Goal: Ask a question

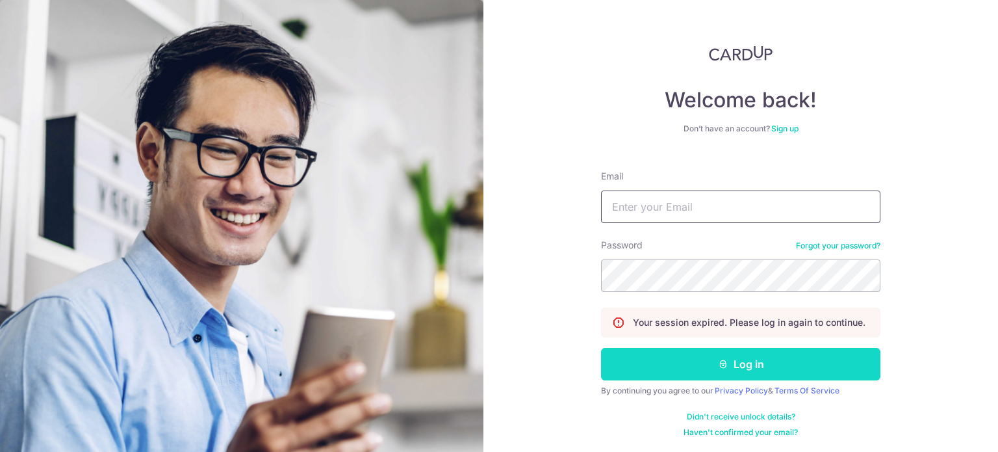
type input "[EMAIL_ADDRESS][DOMAIN_NAME]"
click at [694, 366] on button "Log in" at bounding box center [740, 364] width 279 height 32
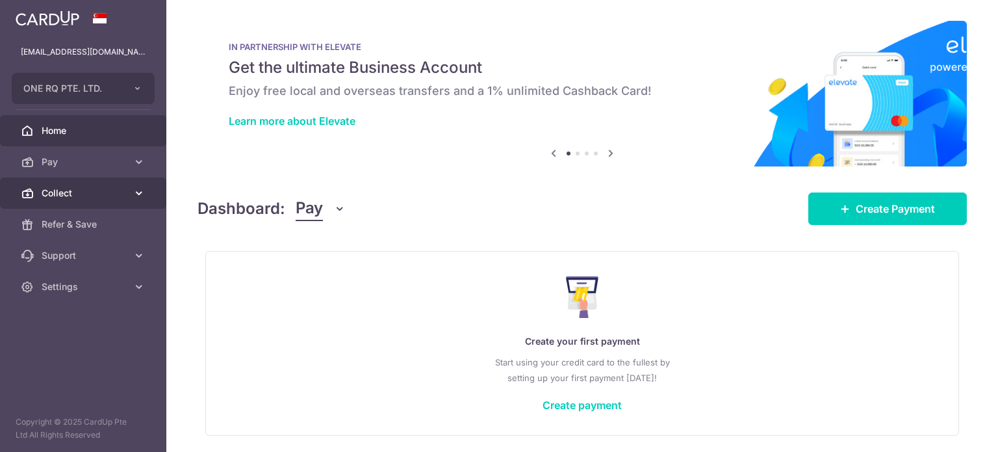
click at [78, 183] on link "Collect" at bounding box center [83, 192] width 166 height 31
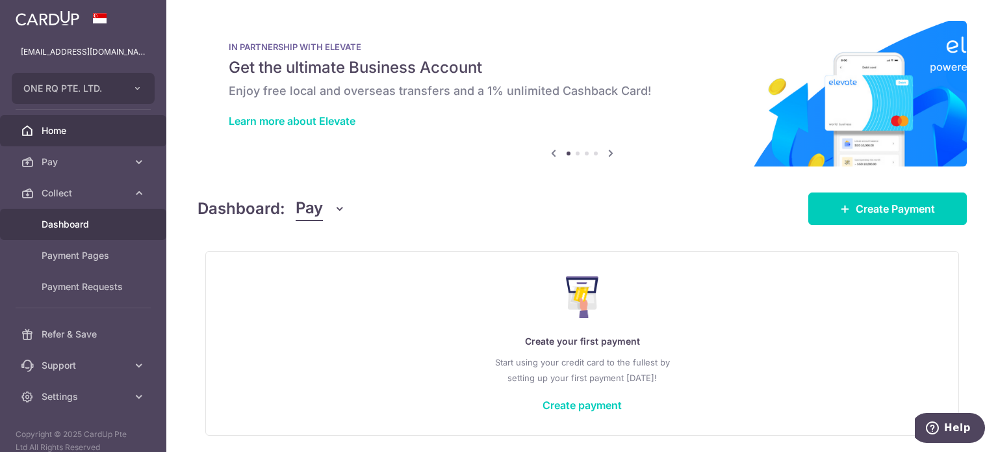
click at [70, 220] on span "Dashboard" at bounding box center [85, 224] width 86 height 13
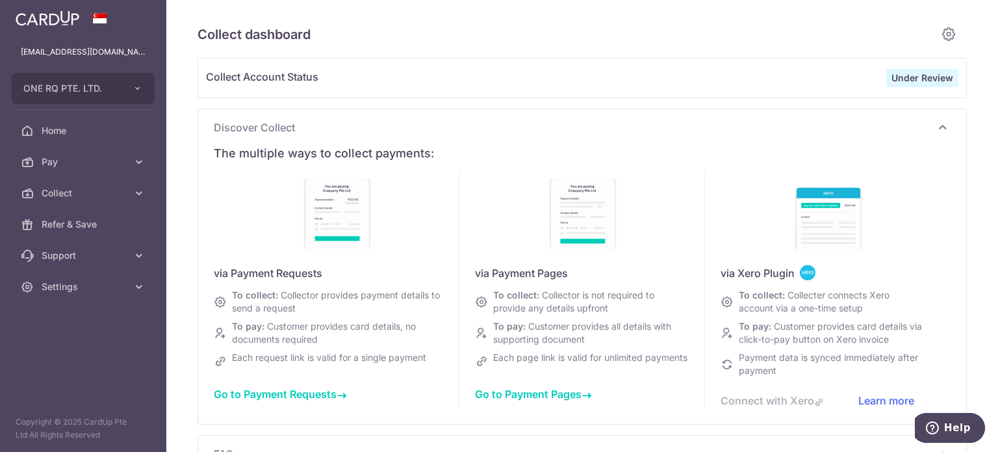
type input "[DATE]"
click at [954, 425] on span "Help" at bounding box center [957, 428] width 27 height 12
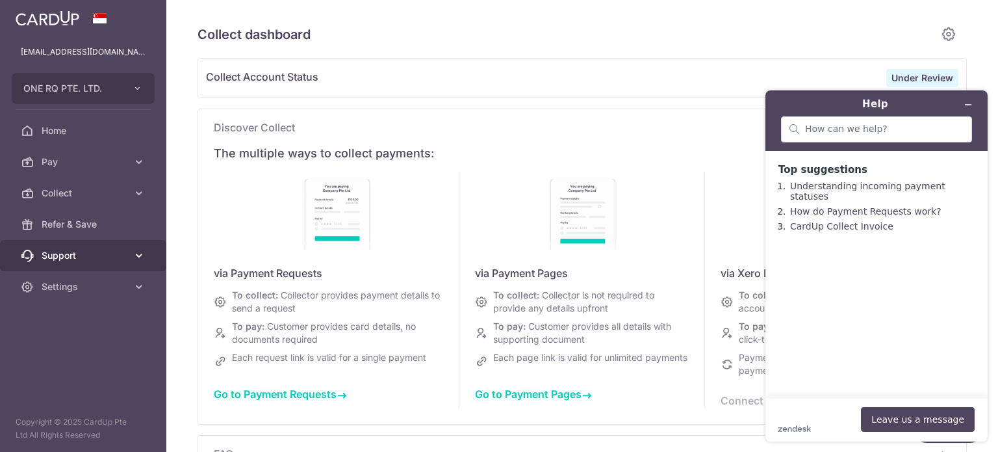
click at [81, 256] on span "Support" at bounding box center [85, 255] width 86 height 13
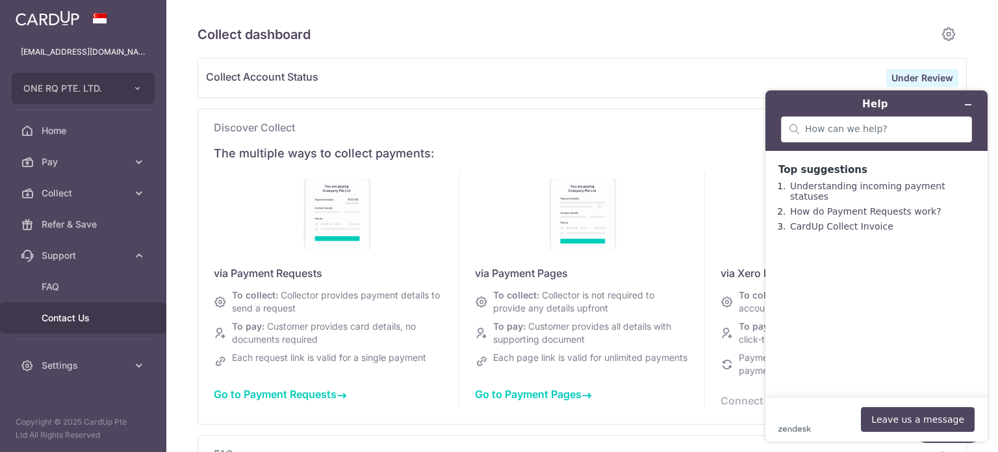
click at [109, 318] on span "Contact Us" at bounding box center [85, 317] width 86 height 13
click at [936, 422] on button "Leave us a message" at bounding box center [918, 419] width 114 height 25
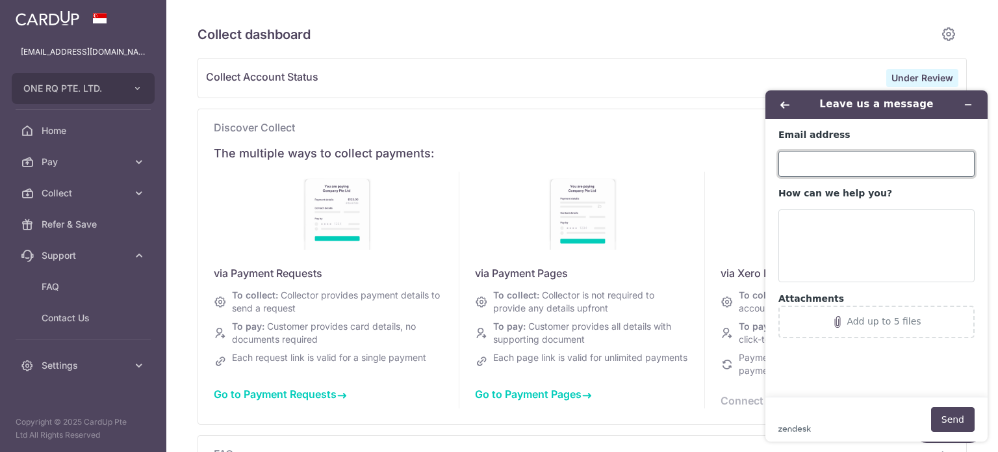
click at [814, 168] on input "Email address" at bounding box center [877, 164] width 196 height 26
type input "[EMAIL_ADDRESS][DOMAIN_NAME]"
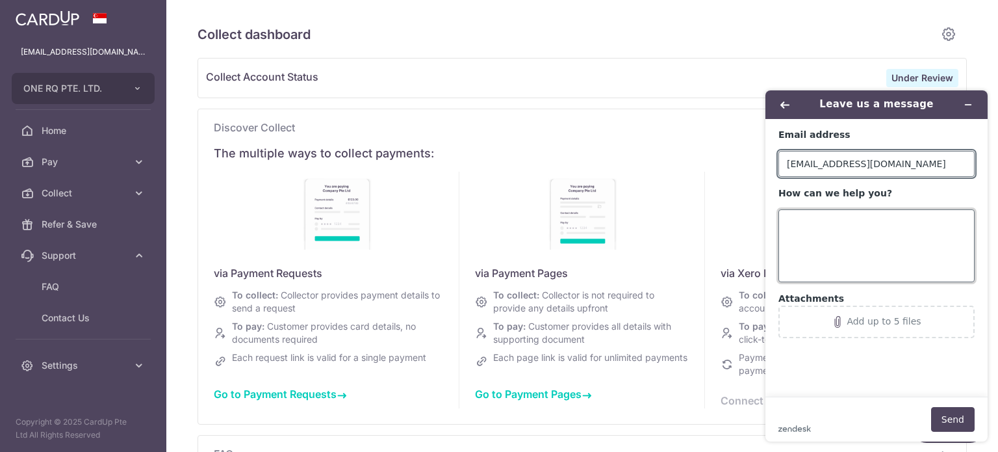
click at [858, 228] on textarea "How can we help you?" at bounding box center [877, 245] width 196 height 73
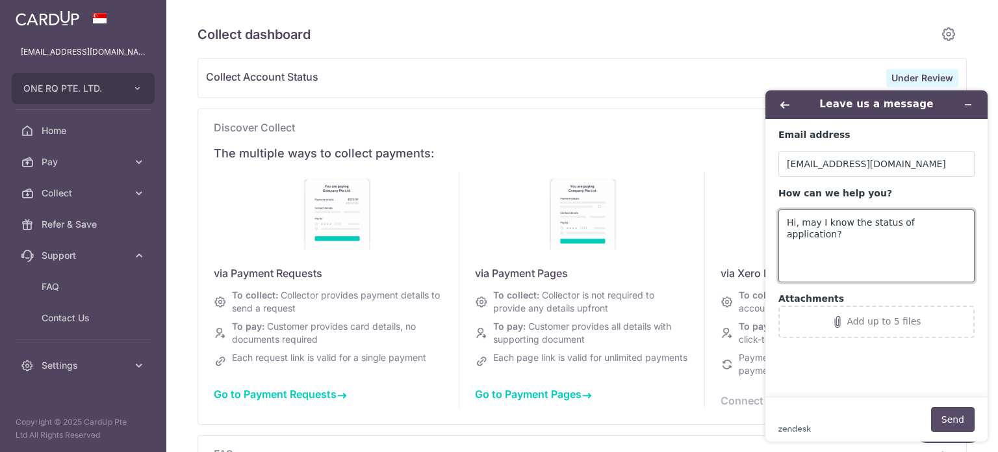
type textarea "Hi, may I know the status of application?"
click at [951, 422] on button "Send" at bounding box center [953, 419] width 44 height 25
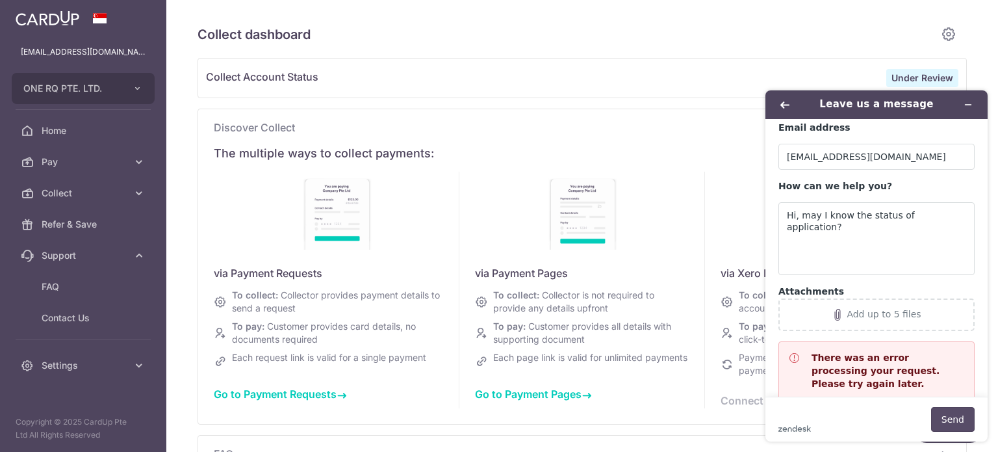
scroll to position [29, 0]
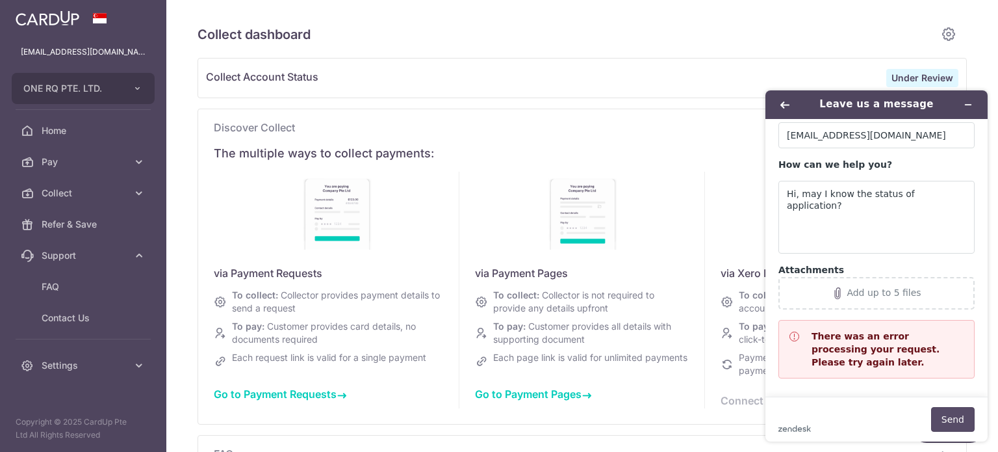
click at [948, 422] on button "Send" at bounding box center [953, 419] width 44 height 25
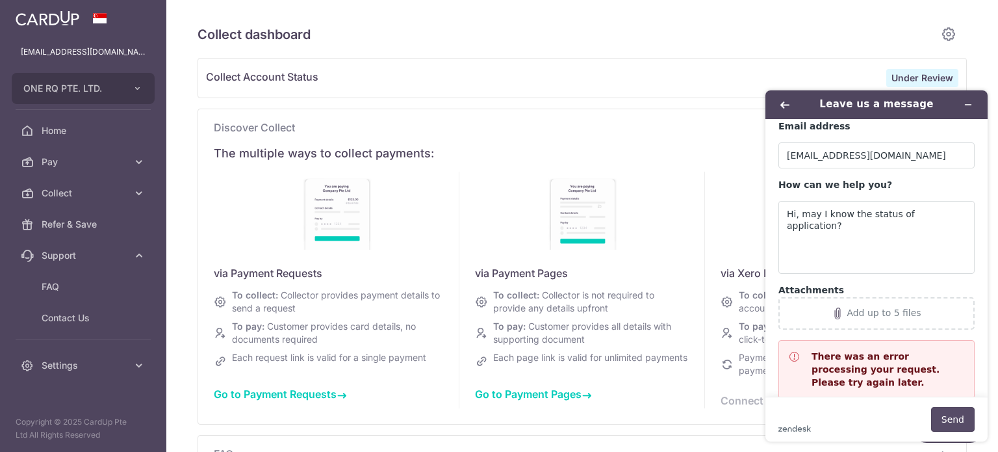
scroll to position [0, 0]
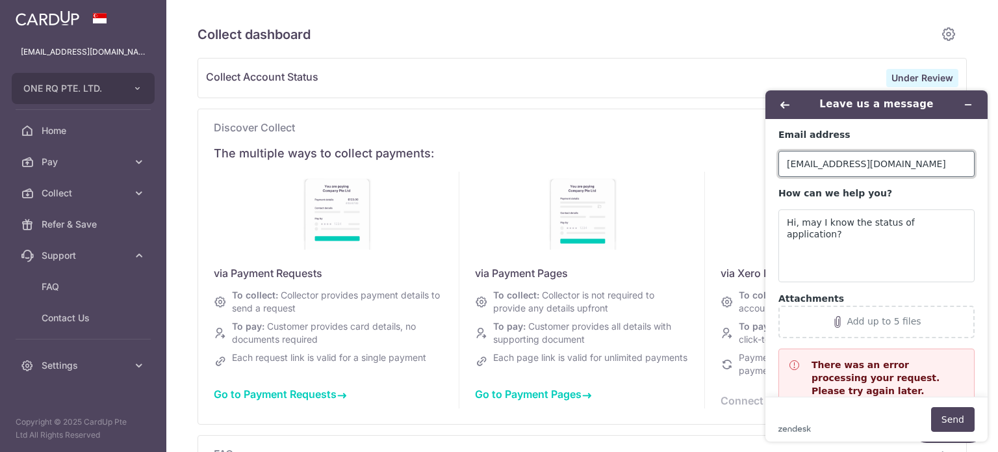
click at [881, 170] on input "[EMAIL_ADDRESS][DOMAIN_NAME]" at bounding box center [877, 164] width 196 height 26
click at [907, 168] on input "[EMAIL_ADDRESS][DOMAIN_NAME]" at bounding box center [877, 164] width 196 height 26
type input "[EMAIL_ADDRESS][DOMAIN_NAME]"
click at [948, 413] on button "Send" at bounding box center [953, 419] width 44 height 25
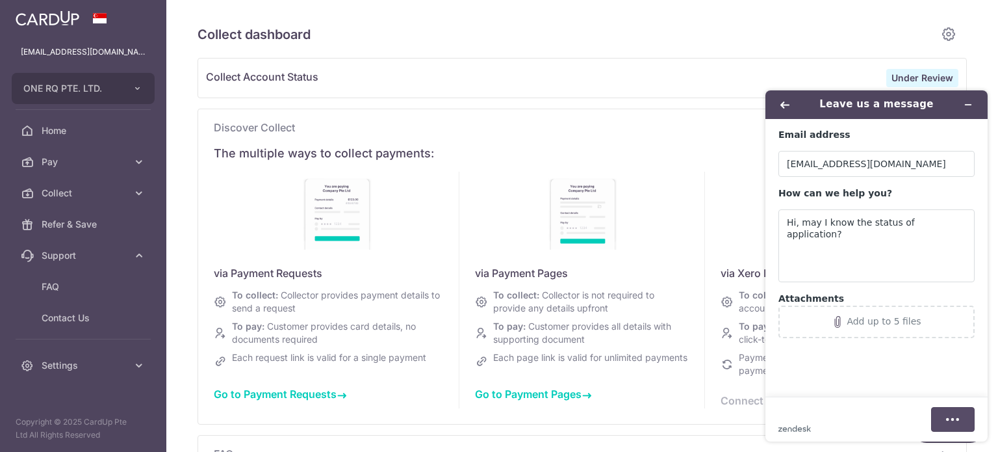
scroll to position [29, 0]
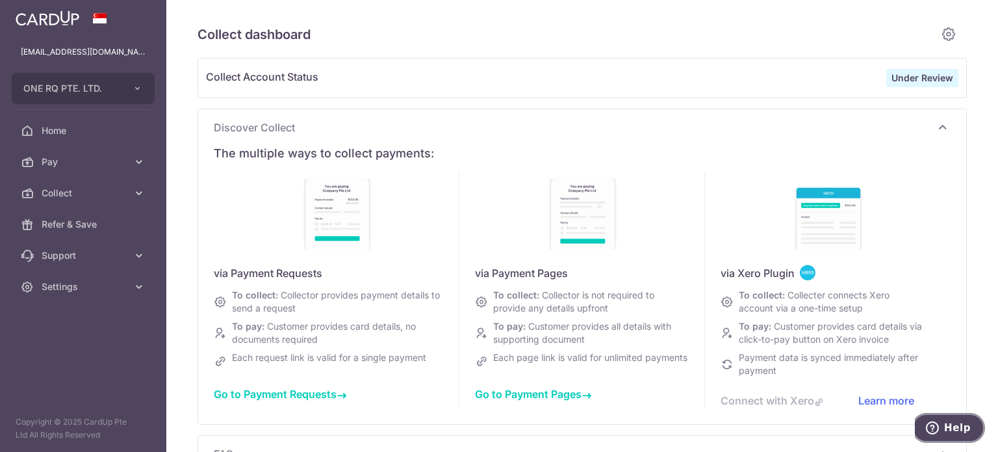
click at [955, 424] on span "Help" at bounding box center [957, 428] width 27 height 12
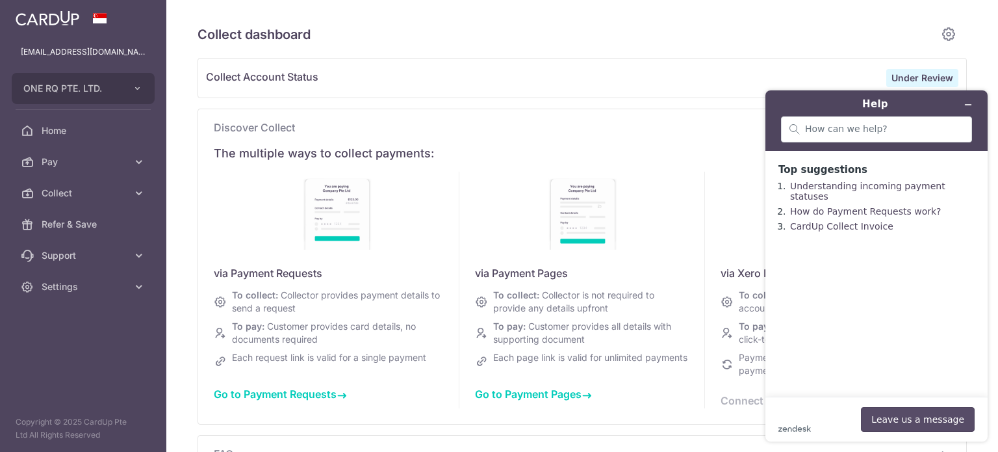
click at [895, 418] on button "Leave us a message" at bounding box center [918, 419] width 114 height 25
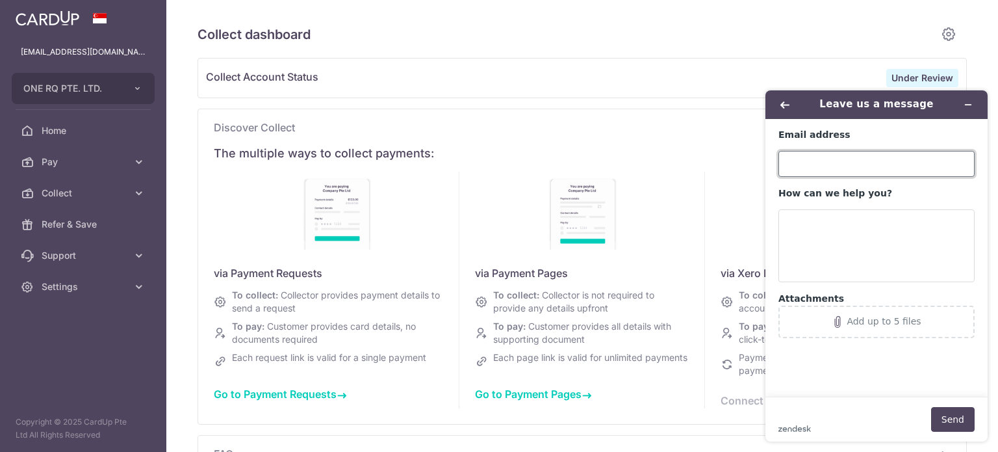
click at [839, 159] on input "Email address" at bounding box center [877, 164] width 196 height 26
type input "[EMAIL_ADDRESS][DOMAIN_NAME]"
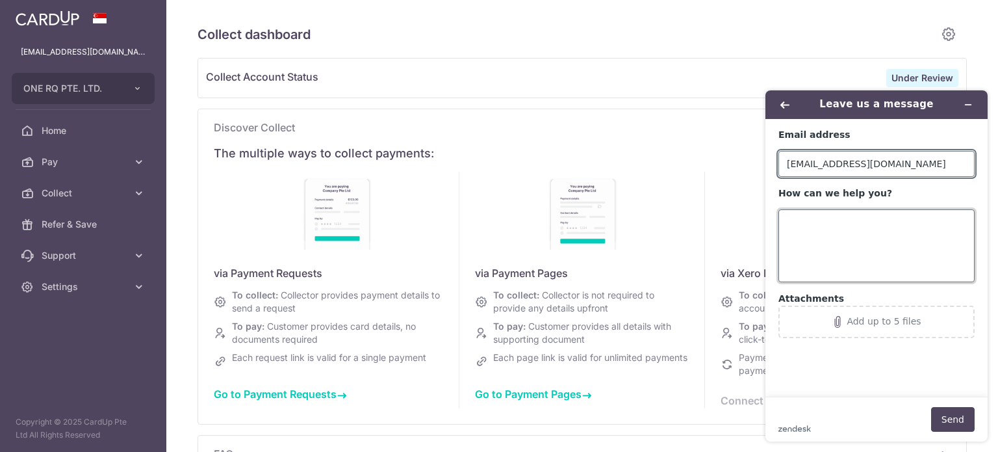
click at [851, 225] on textarea "How can we help you?" at bounding box center [877, 245] width 196 height 73
type textarea "C"
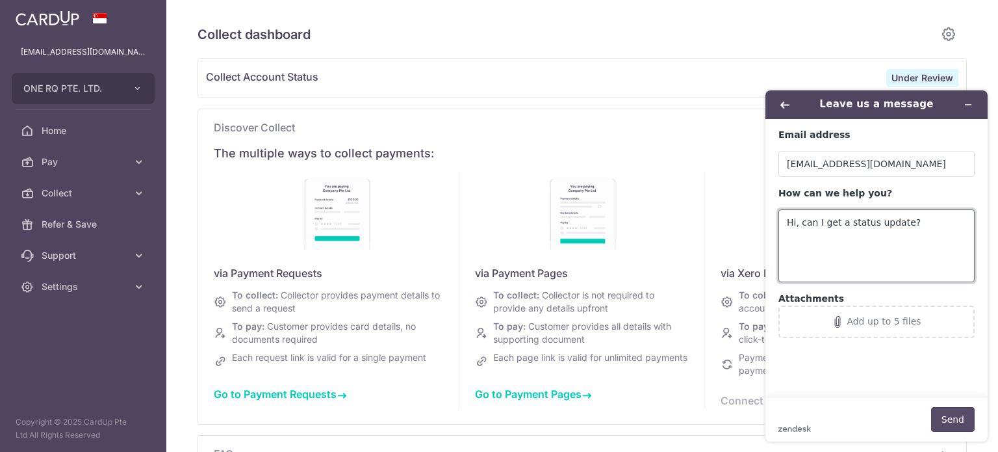
type textarea "Hi, can I get a status update?"
click at [957, 414] on button "Send" at bounding box center [953, 419] width 44 height 25
type input "[DATE]"
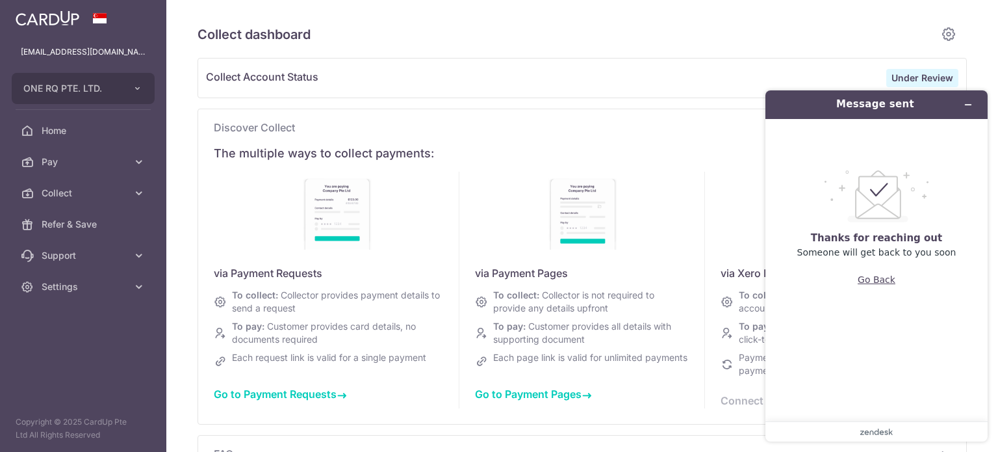
click at [892, 282] on button "Go Back" at bounding box center [877, 279] width 38 height 25
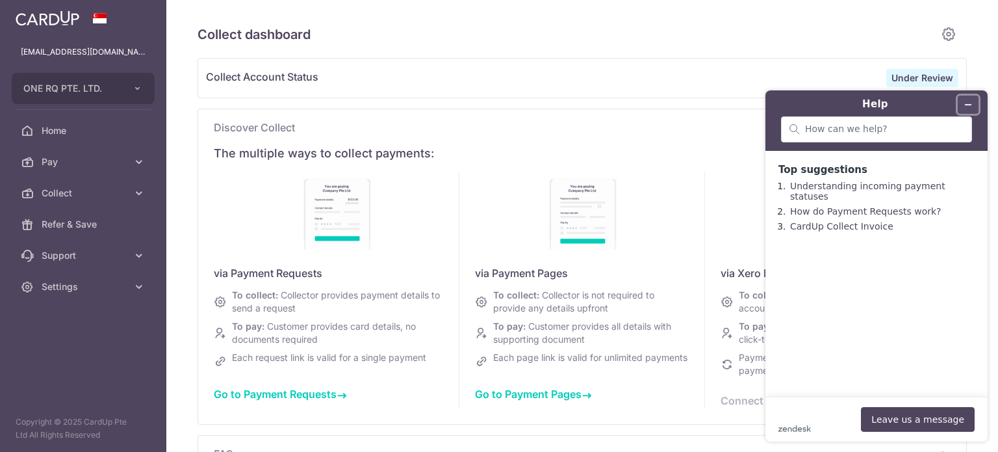
click at [971, 100] on icon "Minimise widget" at bounding box center [968, 104] width 9 height 9
